Goal: Communication & Community: Participate in discussion

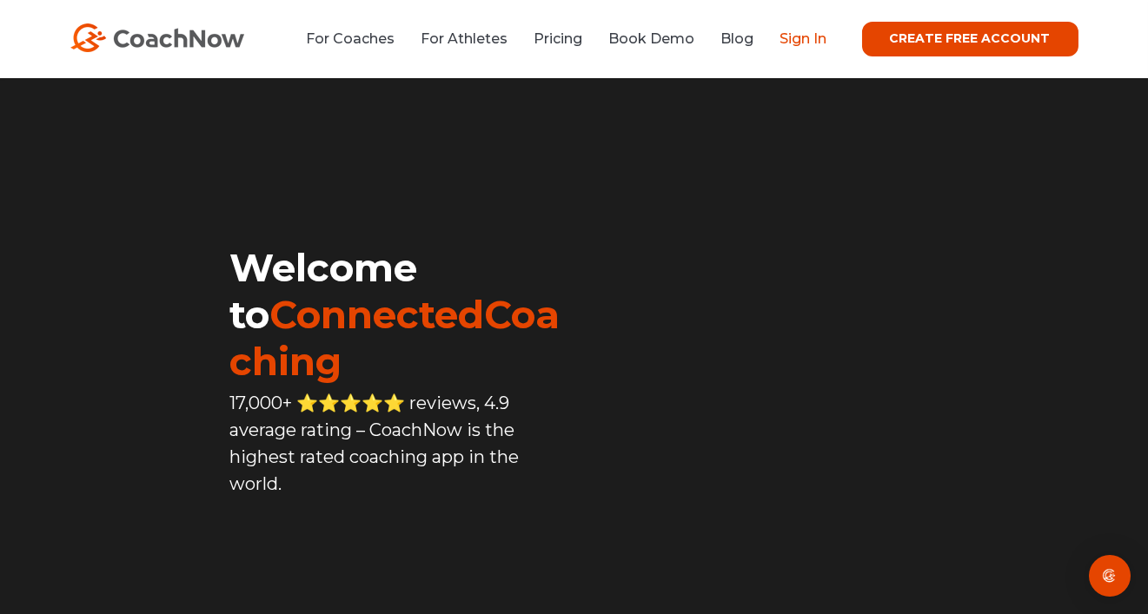
click at [797, 41] on link "Sign In" at bounding box center [803, 38] width 47 height 17
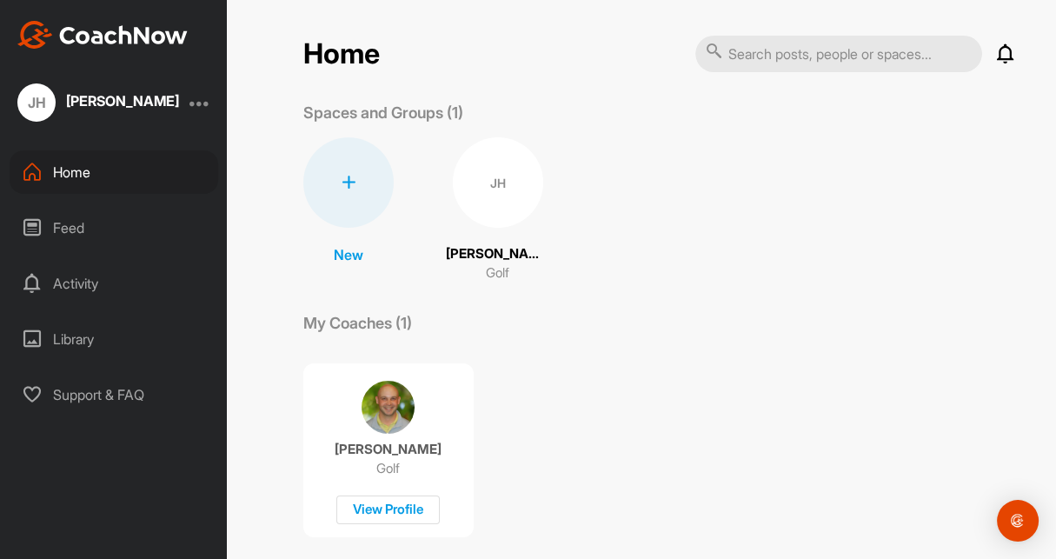
click at [997, 56] on icon at bounding box center [1005, 53] width 21 height 21
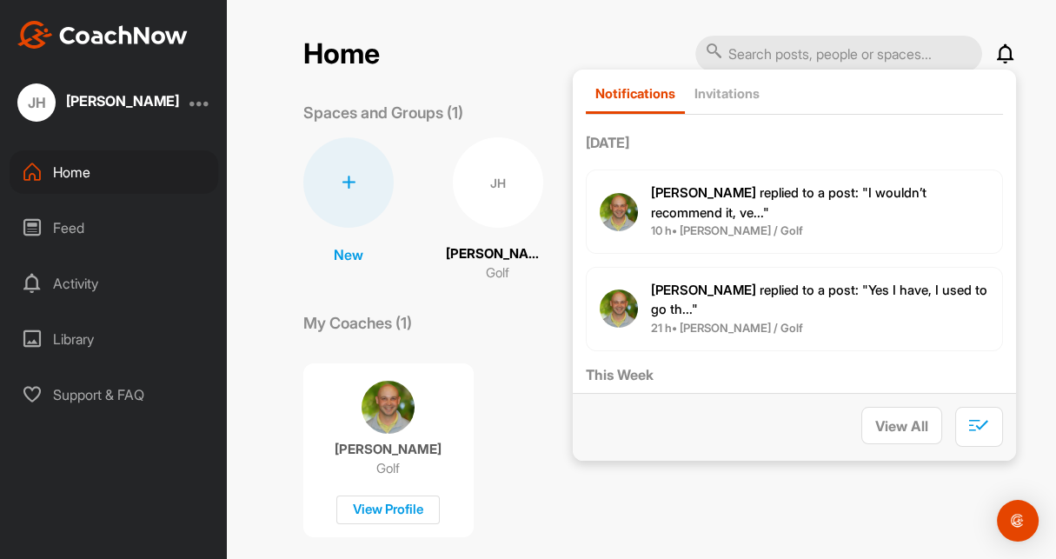
click at [841, 188] on span "Mike P. replied to a post : "I wouldn’t recommend it, ve..."" at bounding box center [789, 202] width 276 height 37
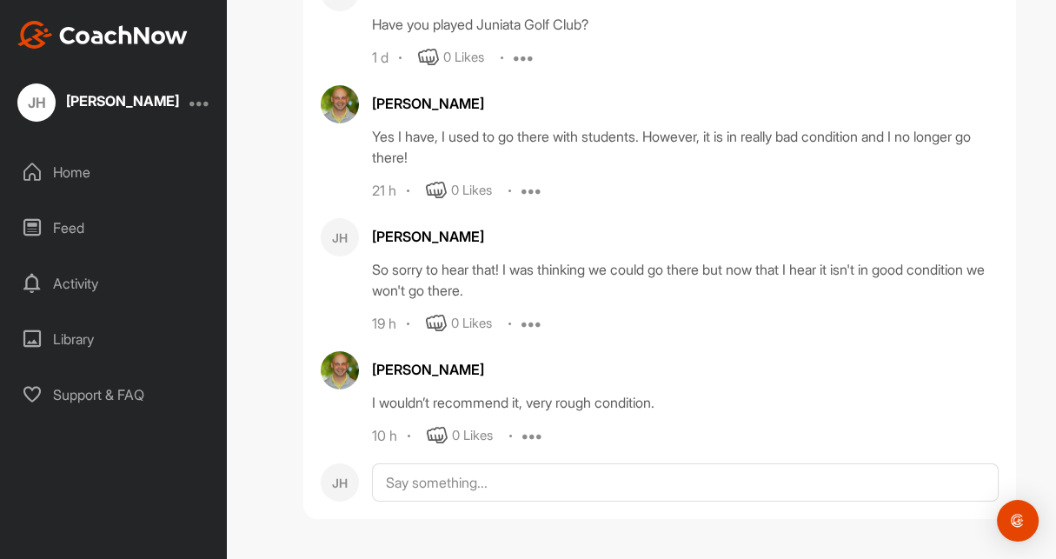
scroll to position [130928, 0]
